Goal: Task Accomplishment & Management: Manage account settings

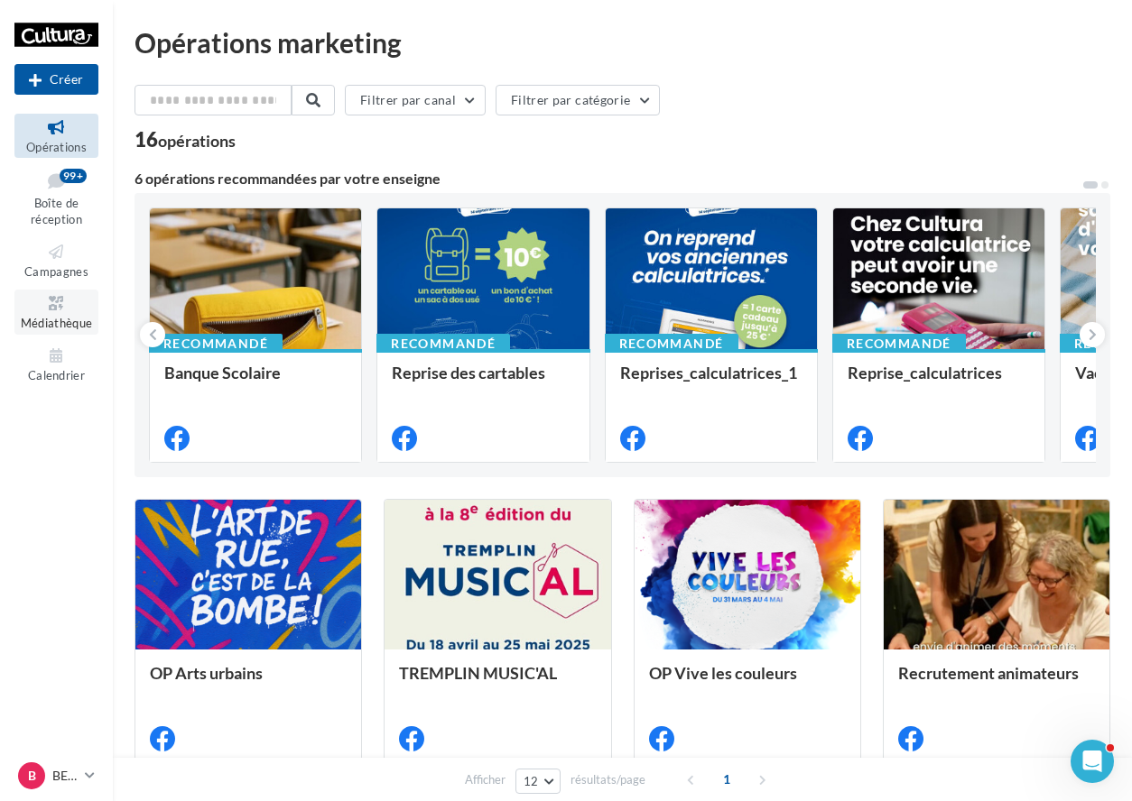
click at [63, 304] on icon at bounding box center [56, 303] width 73 height 21
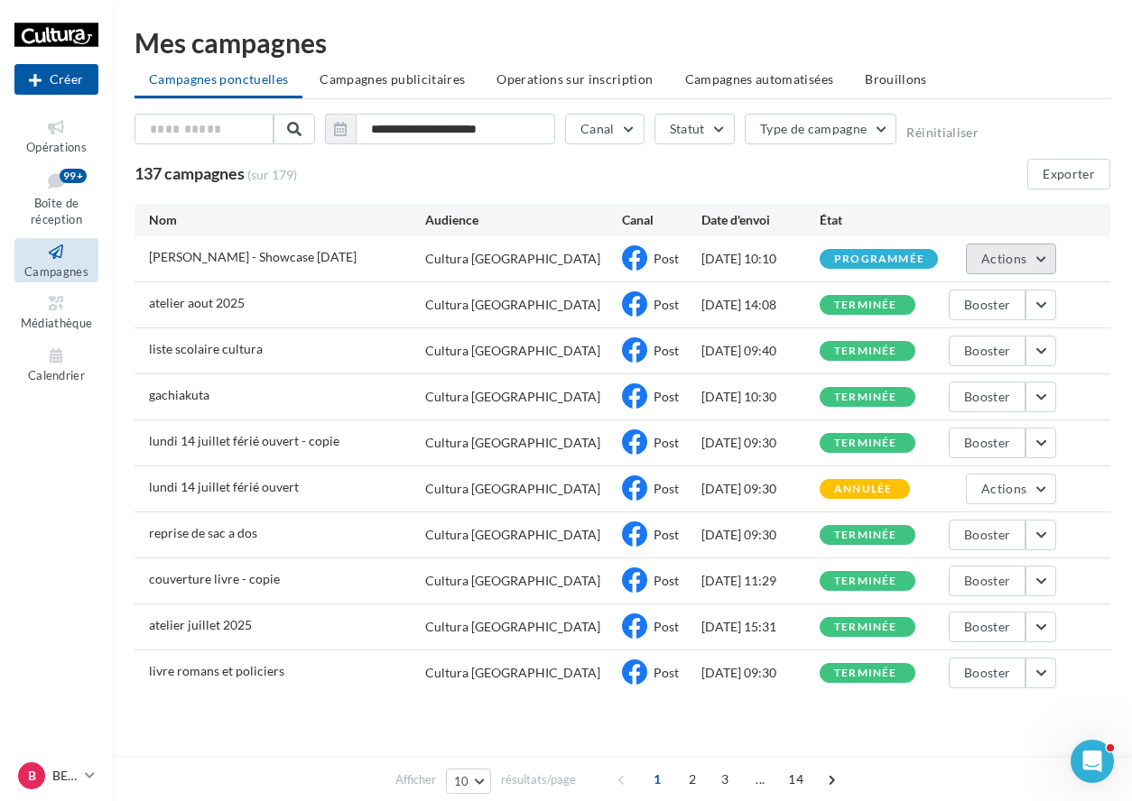
click at [1043, 266] on button "Actions" at bounding box center [1011, 259] width 90 height 31
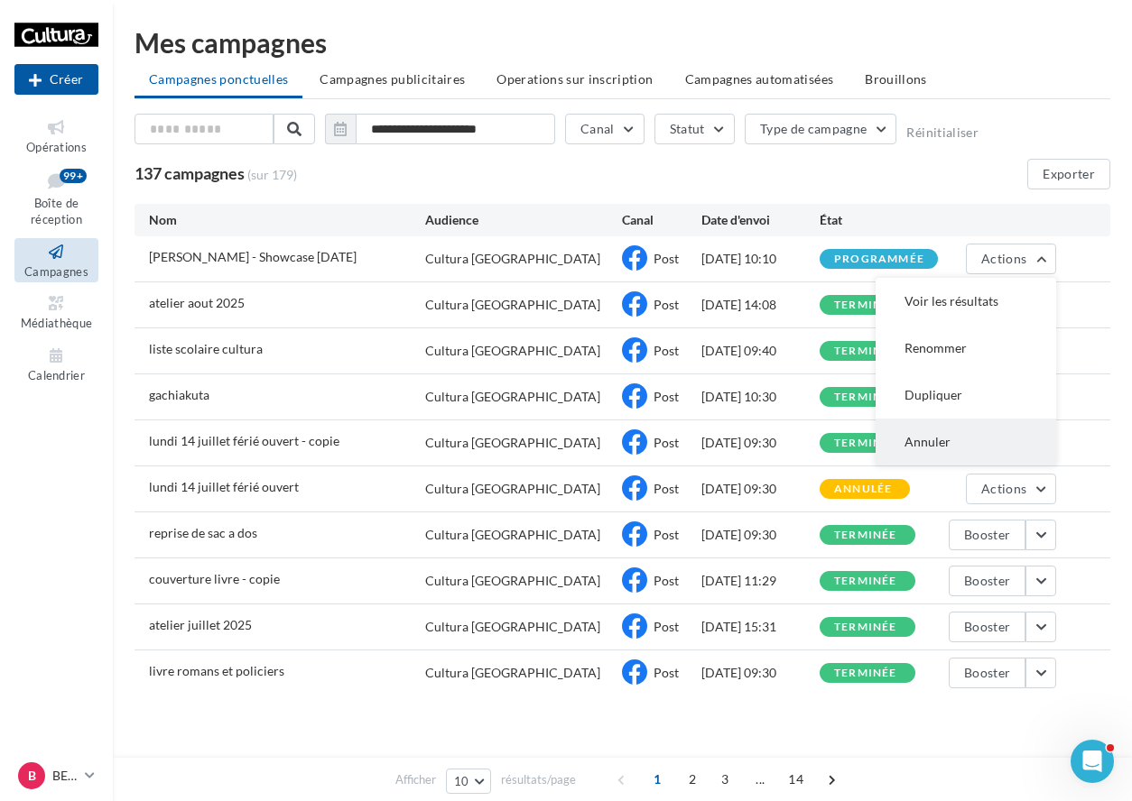
click at [960, 436] on button "Annuler" at bounding box center [965, 442] width 181 height 47
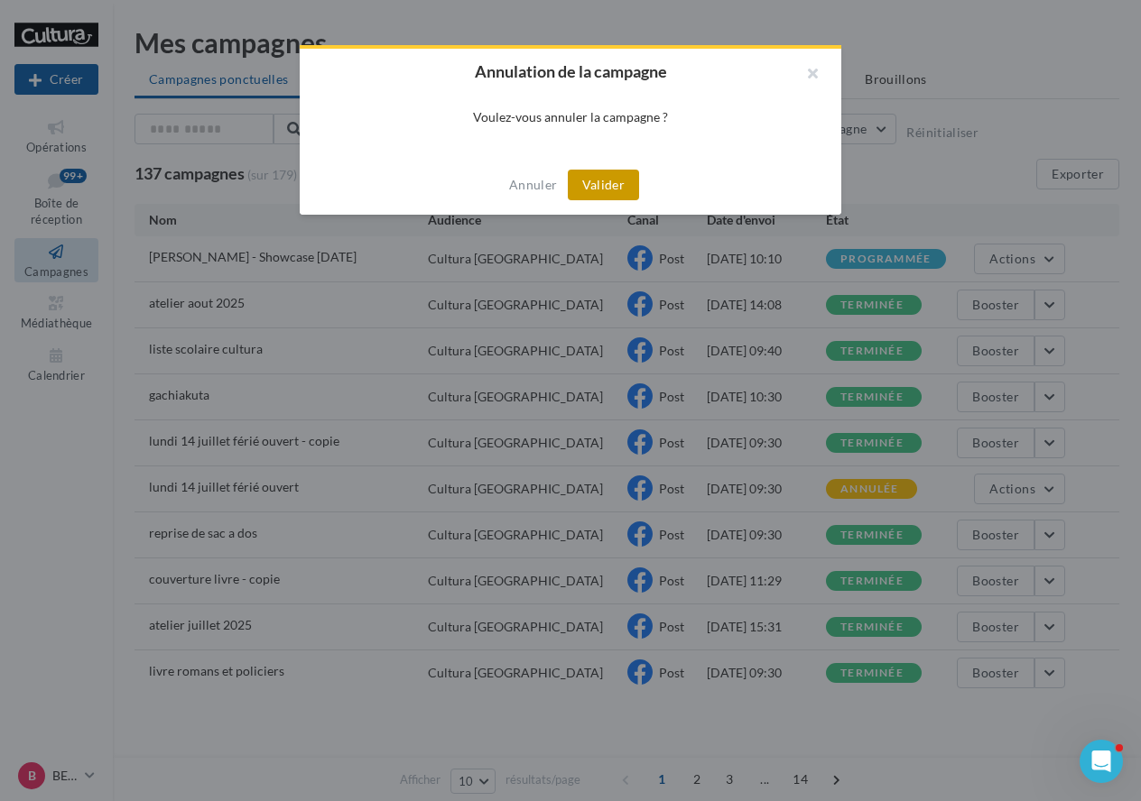
click at [593, 189] on button "Valider" at bounding box center [603, 185] width 71 height 31
